Goal: Information Seeking & Learning: Learn about a topic

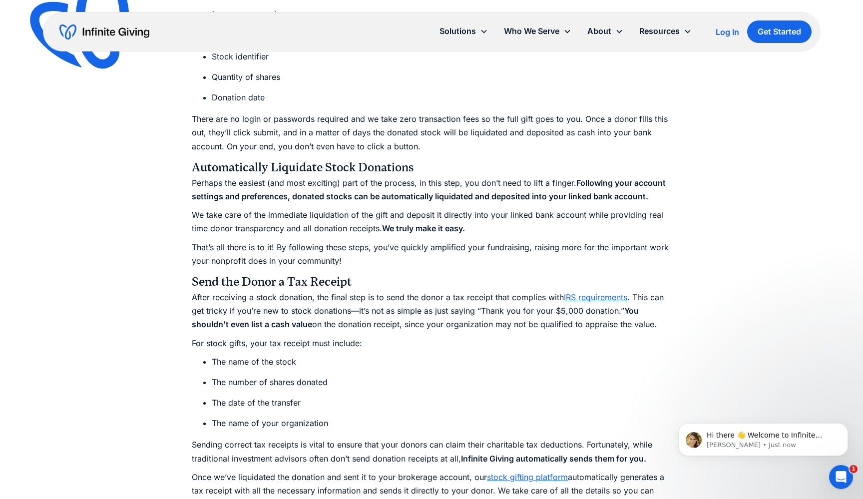
scroll to position [2188, 0]
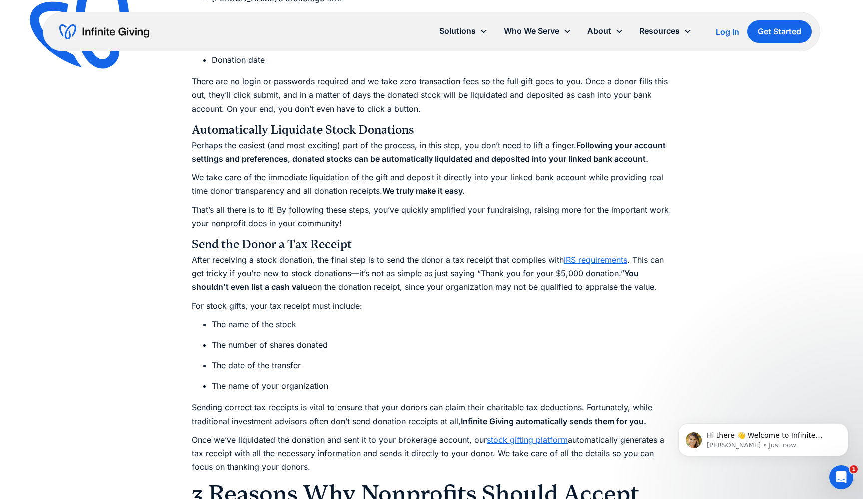
click at [259, 142] on p "Perhaps the easiest (and most exciting) part of the process, in this step, you …" at bounding box center [432, 152] width 480 height 27
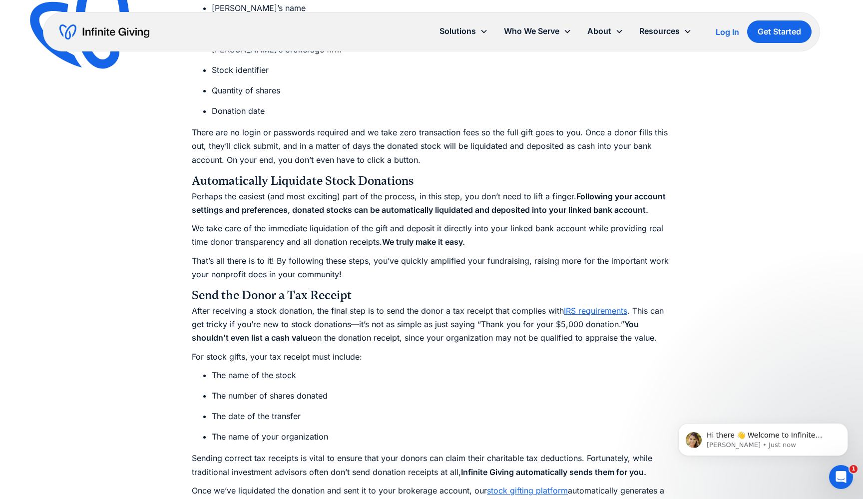
scroll to position [1827, 0]
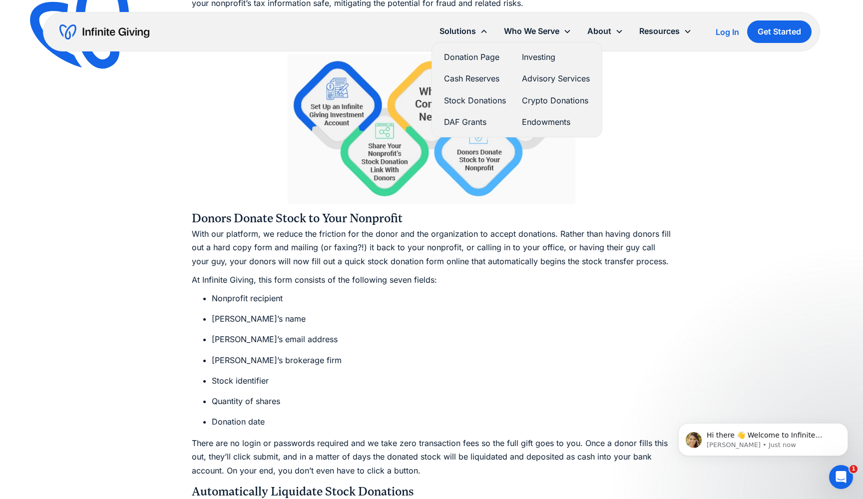
click at [466, 99] on link "Stock Donations" at bounding box center [475, 100] width 62 height 13
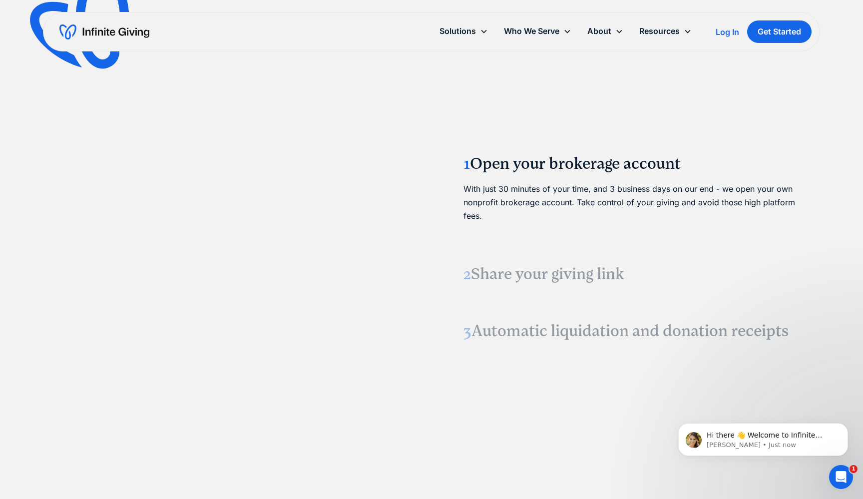
scroll to position [1255, 0]
click at [529, 274] on h3 "2 Share your giving link" at bounding box center [634, 273] width 340 height 21
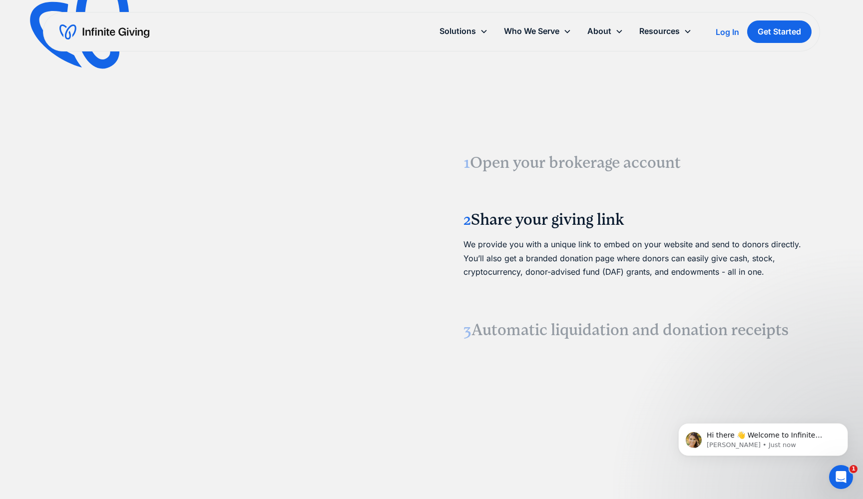
click at [533, 331] on h3 "3 Automatic liquidation and donation receipts" at bounding box center [634, 330] width 340 height 21
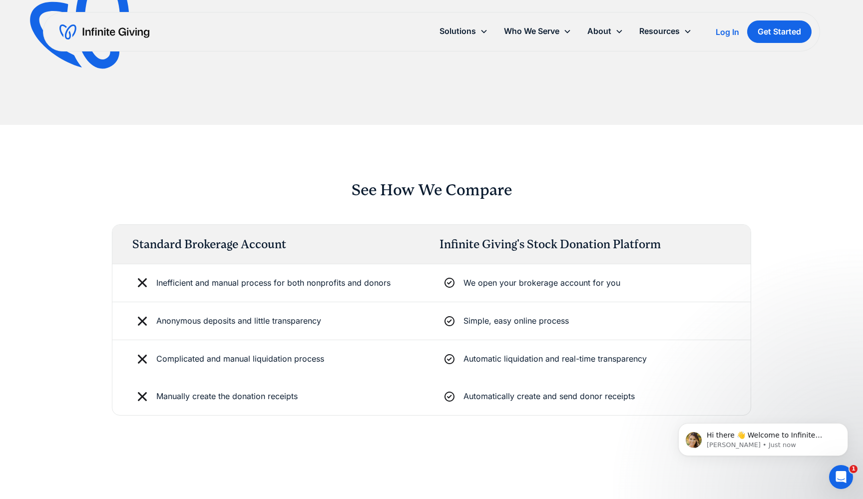
scroll to position [1655, 0]
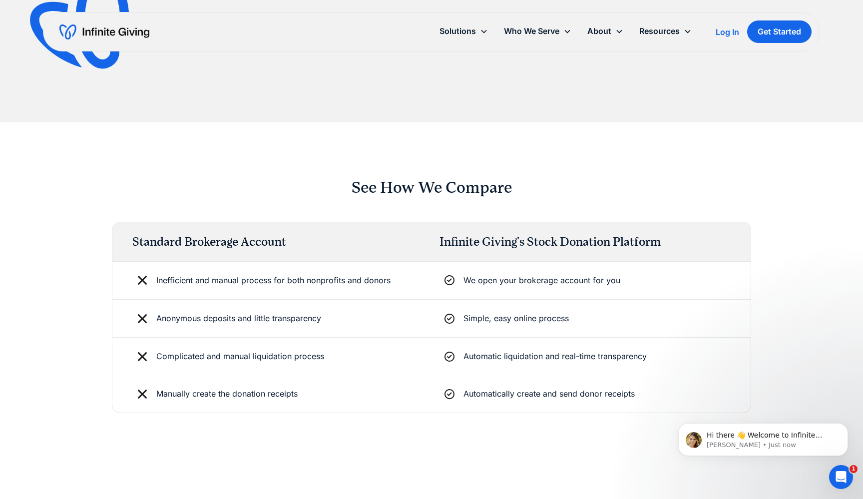
click at [547, 168] on div "See How We Compare Standard Brokerage Account Infinite Giving's Stock Donation …" at bounding box center [431, 295] width 639 height 347
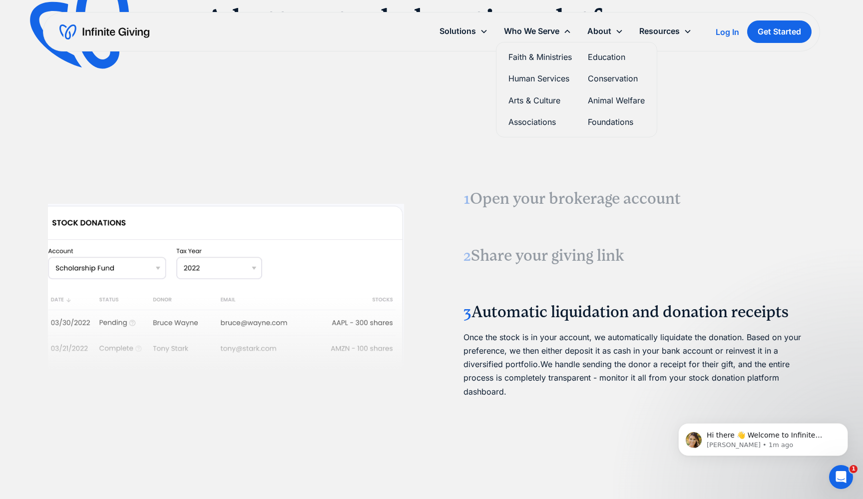
scroll to position [1206, 0]
click at [608, 89] on link "Pricing" at bounding box center [608, 90] width 32 height 13
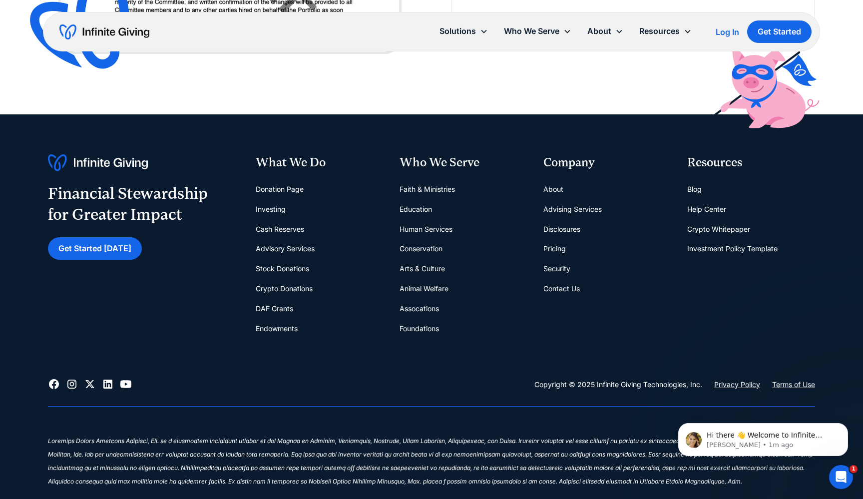
scroll to position [1407, 0]
click at [273, 302] on link "DAF Grants" at bounding box center [274, 309] width 37 height 20
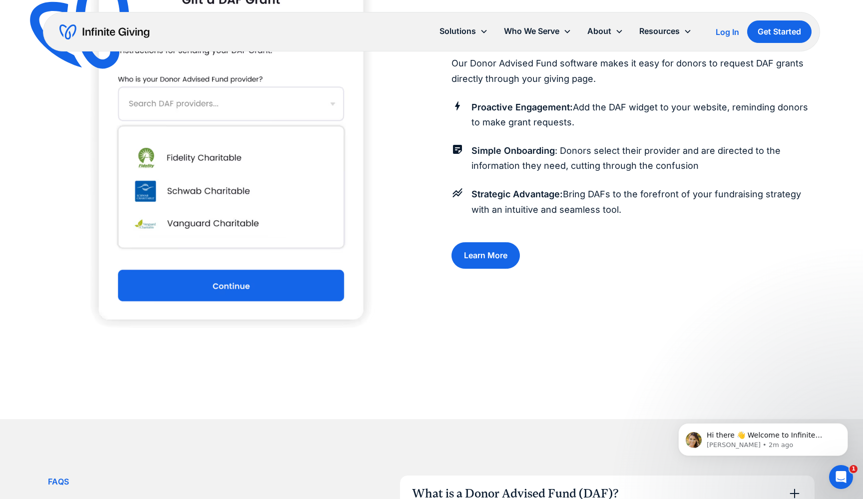
scroll to position [1029, 0]
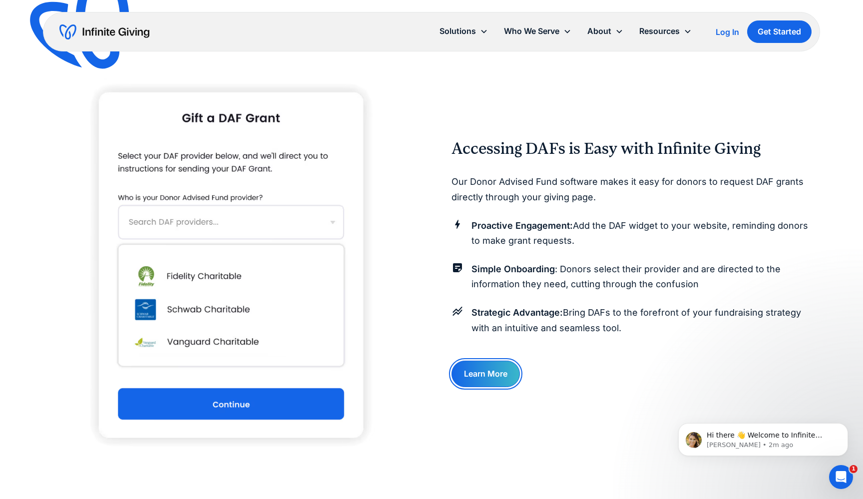
click at [485, 375] on link "Learn More" at bounding box center [486, 374] width 68 height 26
click at [471, 257] on div "Our Donor Advised Fund software makes it easy for donors to request DAF grants …" at bounding box center [634, 257] width 364 height 174
